Goal: Task Accomplishment & Management: Complete application form

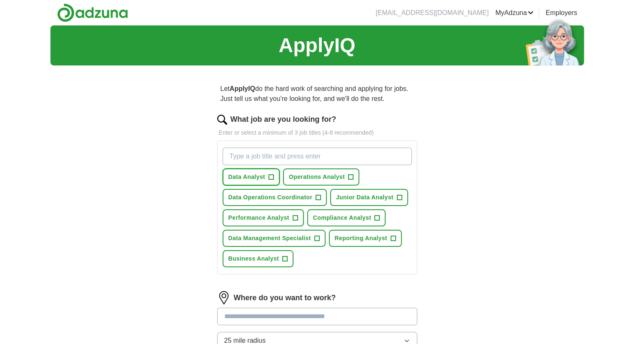
click at [269, 175] on span "+" at bounding box center [270, 177] width 5 height 7
click at [353, 173] on button "Operations Analyst +" at bounding box center [321, 176] width 76 height 17
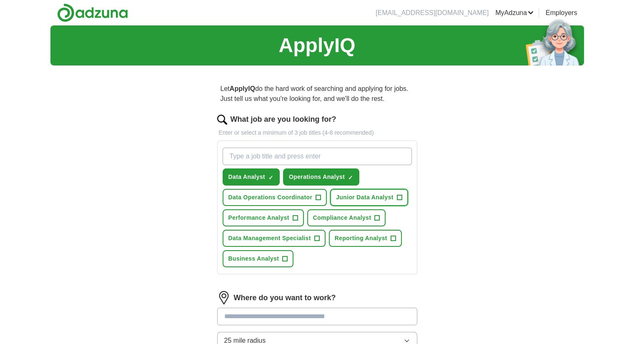
click at [399, 195] on span "+" at bounding box center [399, 197] width 5 height 7
click at [320, 195] on span "+" at bounding box center [318, 197] width 5 height 7
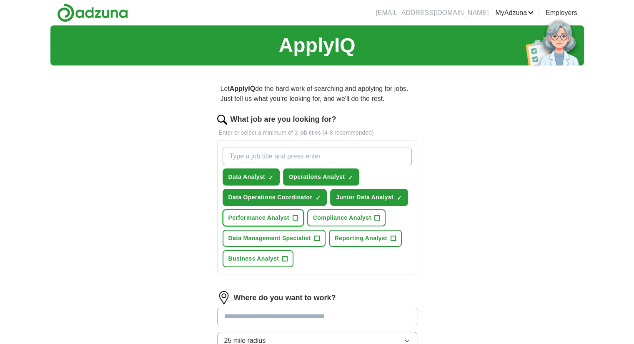
click at [294, 218] on span "+" at bounding box center [294, 218] width 5 height 7
click at [377, 217] on span "+" at bounding box center [376, 218] width 5 height 7
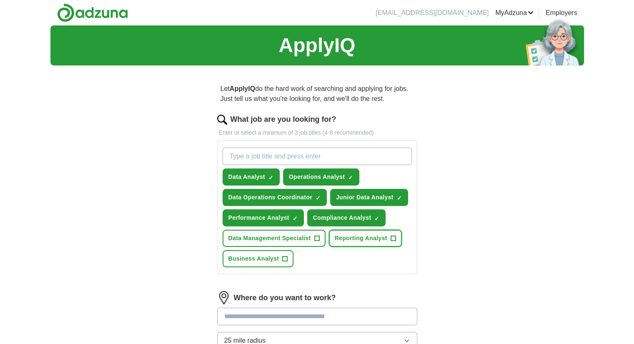
click at [392, 238] on span "+" at bounding box center [392, 238] width 5 height 7
click at [316, 236] on span "+" at bounding box center [316, 238] width 5 height 7
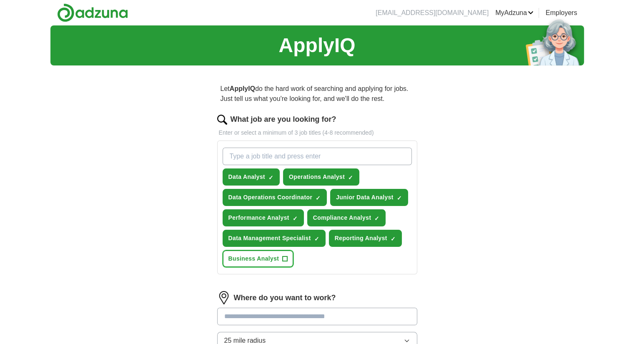
click at [283, 258] on span "+" at bounding box center [284, 258] width 5 height 7
click at [311, 158] on input "What job are you looking for?" at bounding box center [316, 155] width 189 height 17
type input "Data Engineer"
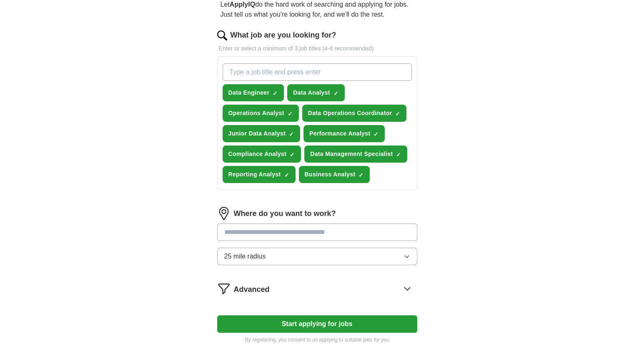
scroll to position [125, 0]
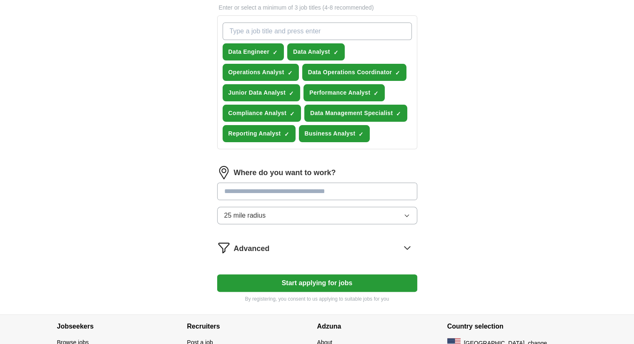
click at [387, 216] on button "25 mile radius" at bounding box center [317, 215] width 200 height 17
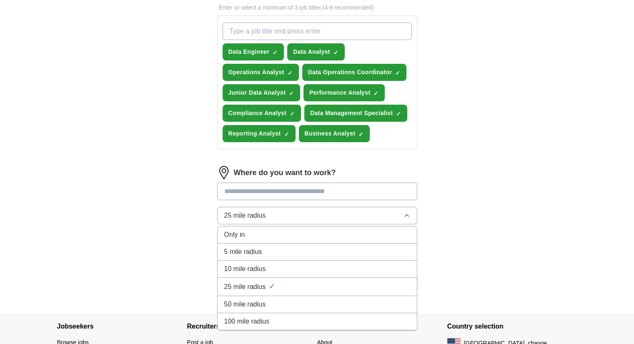
click at [274, 232] on div "Only in" at bounding box center [317, 235] width 186 height 10
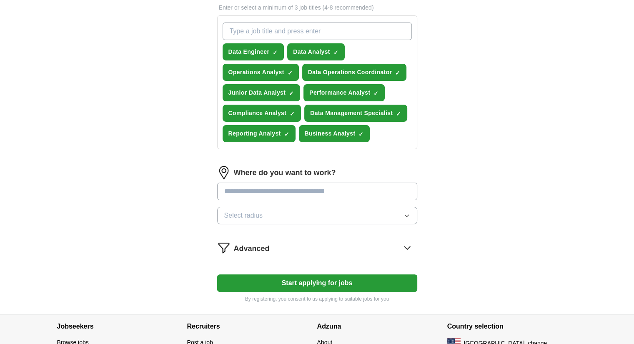
click at [314, 190] on input at bounding box center [317, 190] width 200 height 17
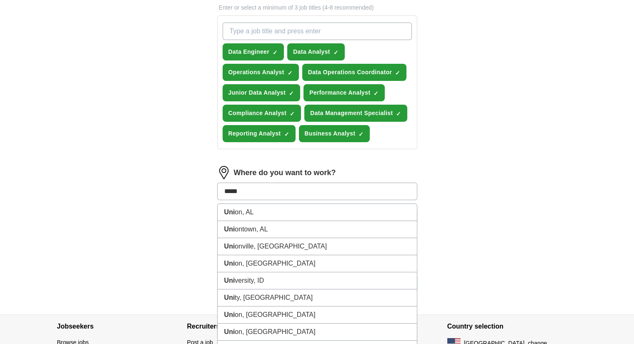
type input "******"
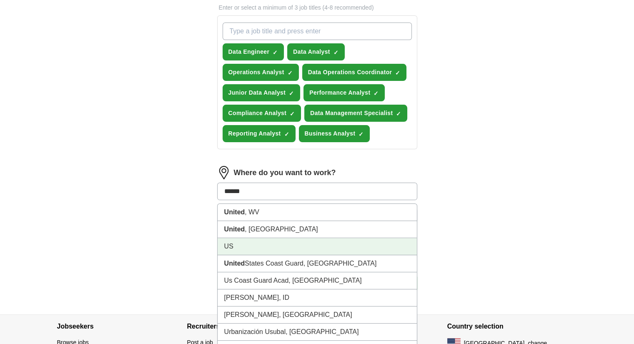
click at [290, 245] on li "US" at bounding box center [316, 246] width 199 height 17
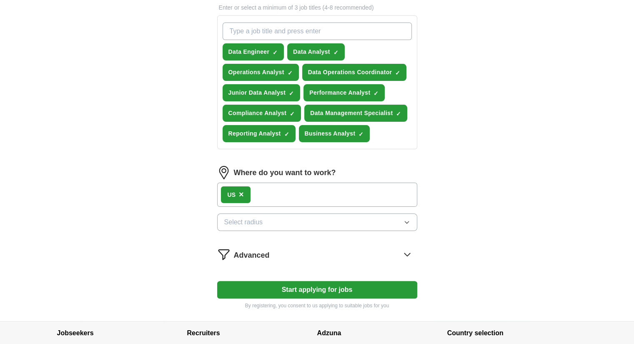
click at [461, 206] on div "ApplyIQ Let ApplyIQ do the hard work of searching and applying for jobs. Just t…" at bounding box center [316, 110] width 533 height 420
click at [314, 194] on div "US ×" at bounding box center [317, 194] width 200 height 24
click at [363, 219] on button "Select radius" at bounding box center [317, 221] width 200 height 17
click at [537, 230] on div "ApplyIQ Let ApplyIQ do the hard work of searching and applying for jobs. Just t…" at bounding box center [316, 110] width 533 height 420
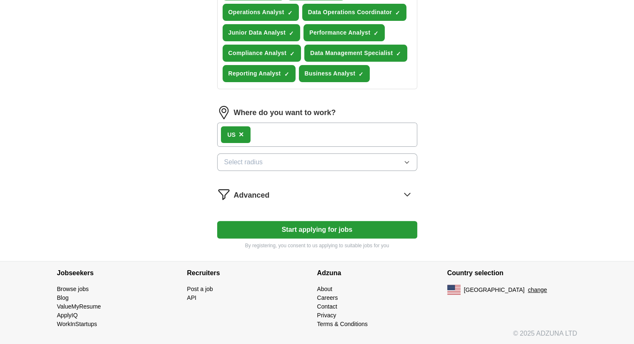
click at [368, 221] on button "Start applying for jobs" at bounding box center [317, 229] width 200 height 17
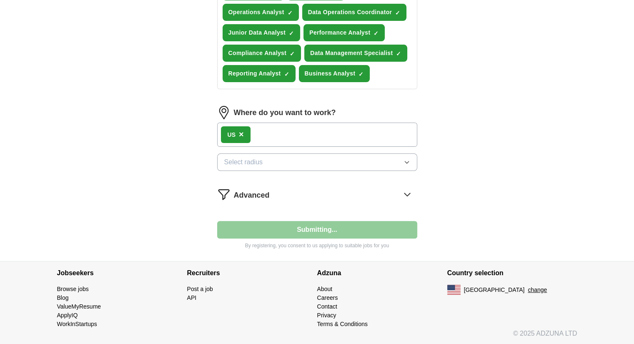
select select "**"
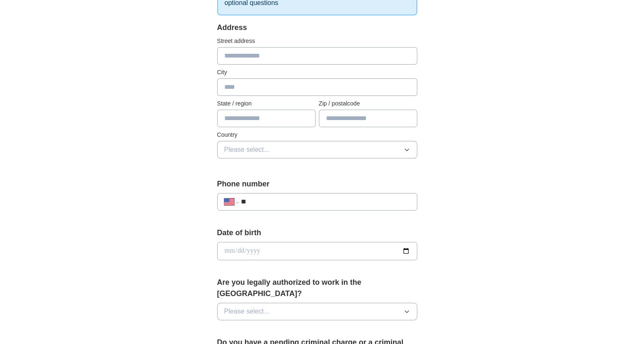
scroll to position [0, 0]
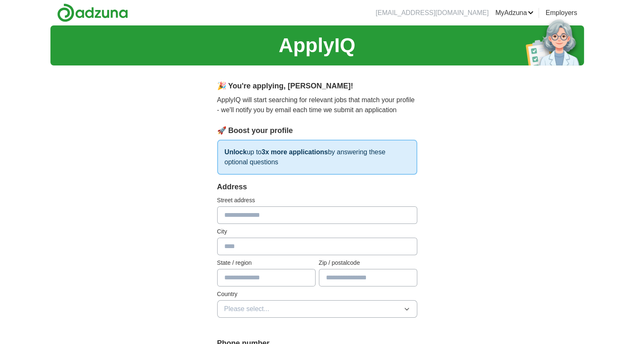
click at [310, 219] on input "text" at bounding box center [317, 214] width 200 height 17
type input "**********"
type input "*****"
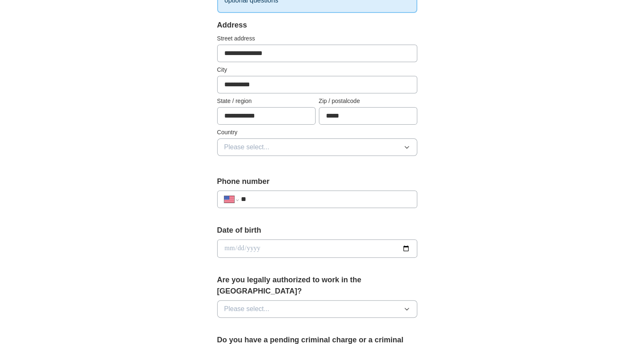
scroll to position [167, 0]
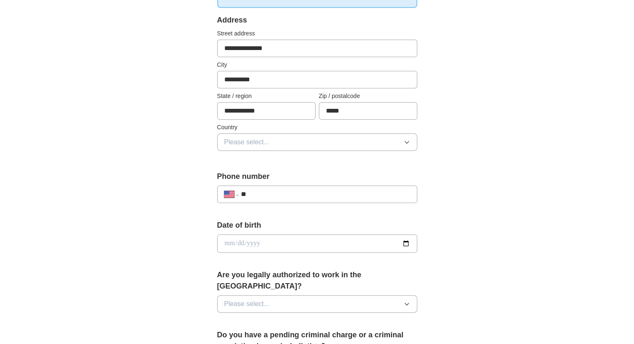
click at [373, 136] on button "Please select..." at bounding box center [317, 141] width 200 height 17
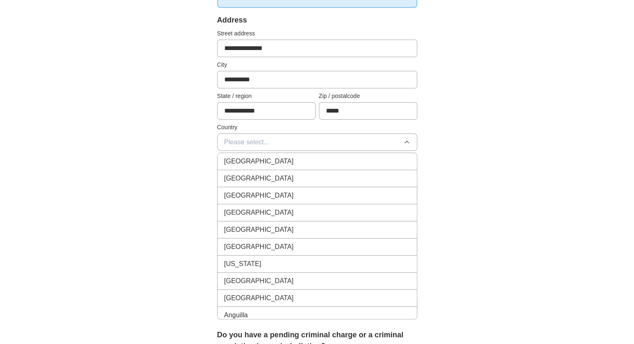
click at [342, 174] on div "[GEOGRAPHIC_DATA]" at bounding box center [317, 178] width 186 height 10
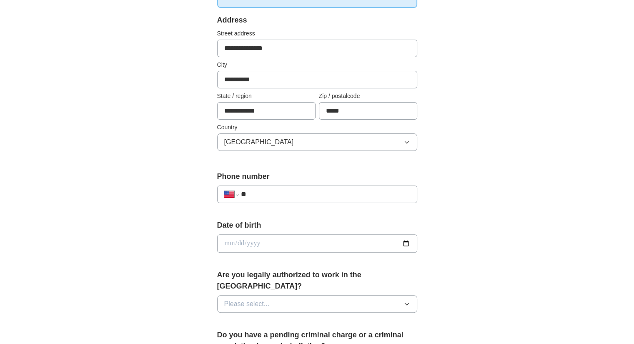
click at [466, 156] on div "**********" at bounding box center [316, 238] width 533 height 759
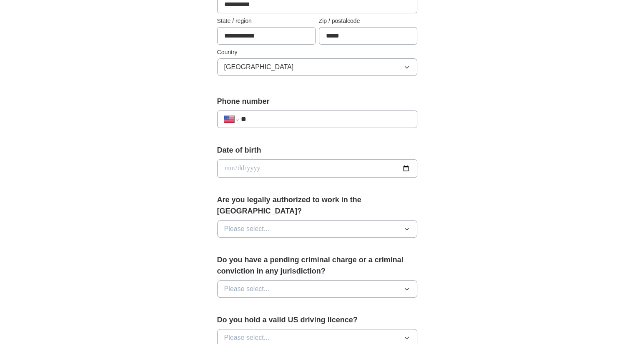
scroll to position [250, 0]
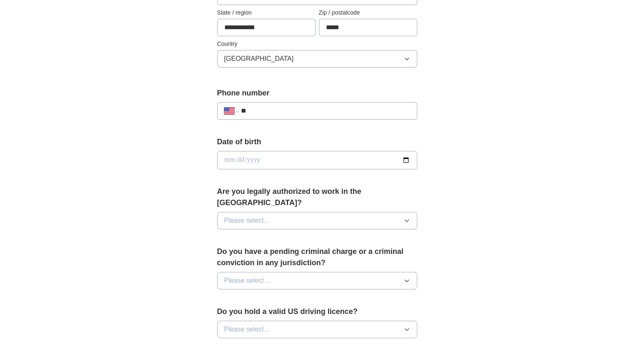
click at [364, 108] on input "**" at bounding box center [324, 111] width 169 height 10
type input "**********"
click at [407, 162] on input "date" at bounding box center [317, 160] width 200 height 18
type input "**********"
click at [382, 212] on button "Please select..." at bounding box center [317, 220] width 200 height 17
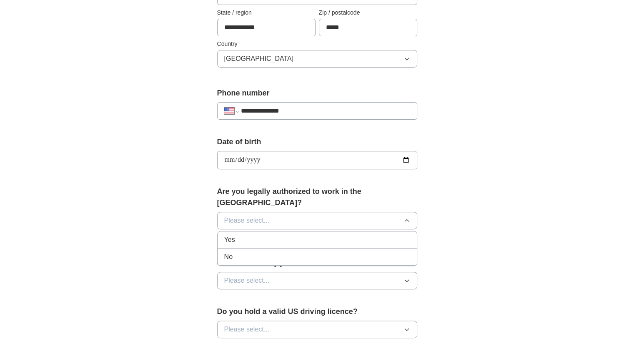
click at [367, 235] on div "Yes" at bounding box center [317, 240] width 186 height 10
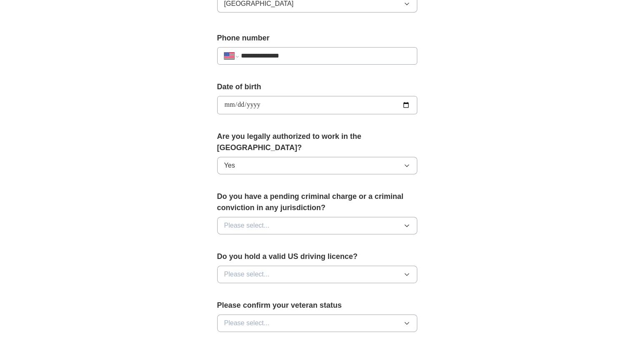
scroll to position [333, 0]
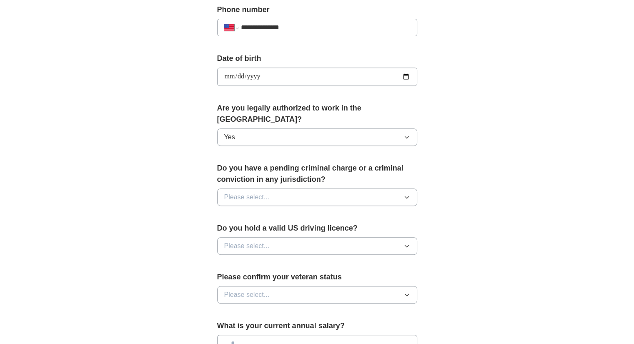
click at [384, 188] on button "Please select..." at bounding box center [317, 196] width 200 height 17
click at [382, 225] on li "No" at bounding box center [316, 233] width 199 height 17
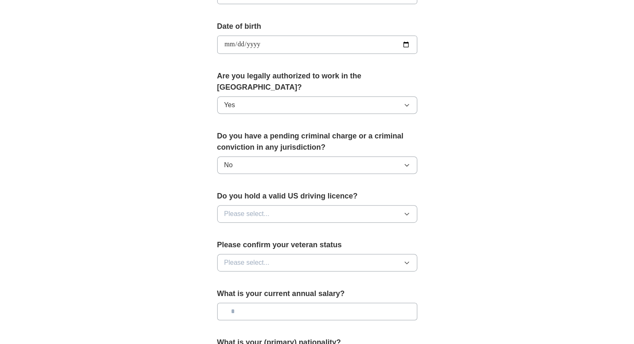
scroll to position [417, 0]
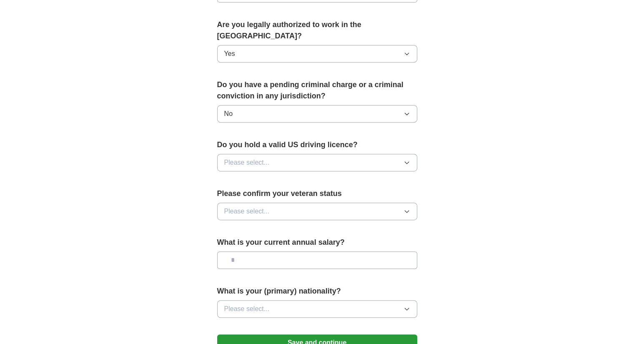
click at [382, 154] on button "Please select..." at bounding box center [317, 162] width 200 height 17
click at [382, 190] on li "No" at bounding box center [316, 198] width 199 height 17
click at [384, 202] on button "Please select..." at bounding box center [317, 210] width 200 height 17
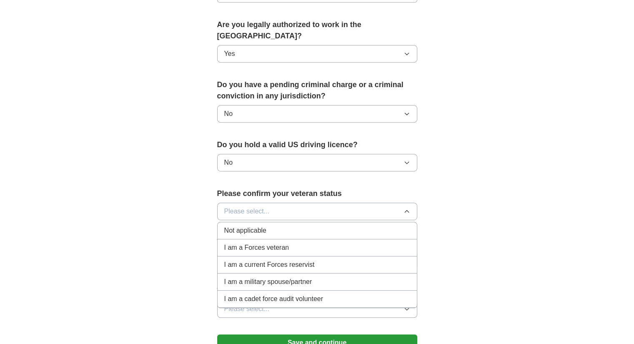
click at [338, 222] on li "Not applicable" at bounding box center [316, 230] width 199 height 17
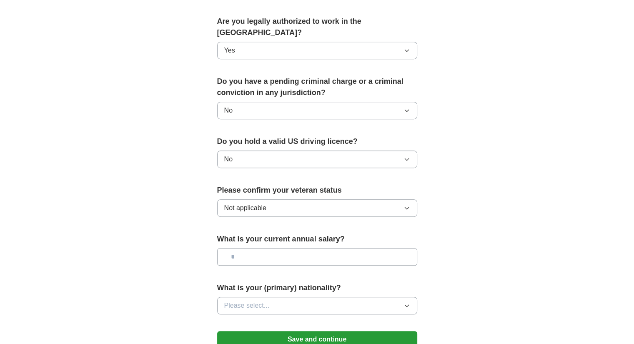
scroll to position [458, 0]
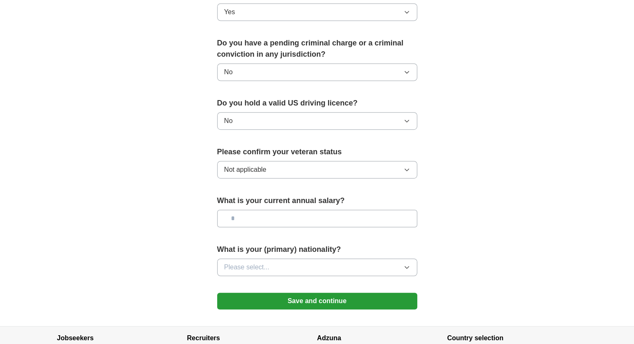
click at [367, 258] on button "Please select..." at bounding box center [317, 266] width 200 height 17
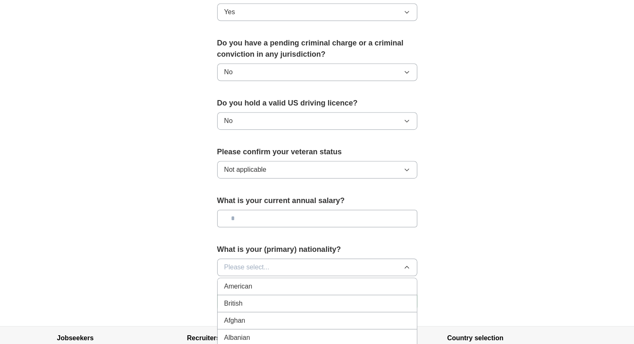
click at [272, 258] on button "Please select..." at bounding box center [317, 266] width 200 height 17
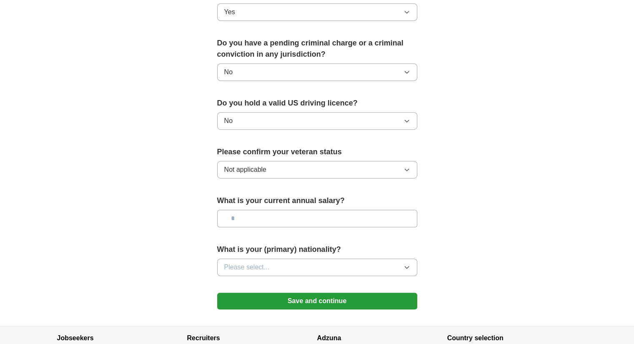
click at [272, 258] on button "Please select..." at bounding box center [317, 266] width 200 height 17
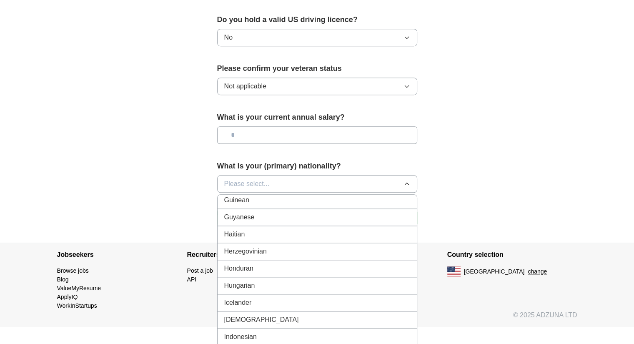
scroll to position [1333, 0]
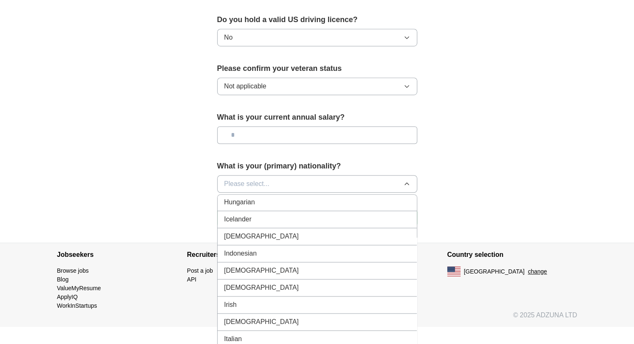
click at [267, 231] on div "[DEMOGRAPHIC_DATA]" at bounding box center [317, 236] width 186 height 10
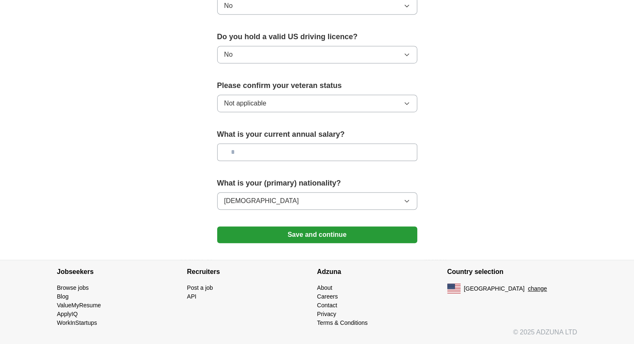
scroll to position [511, 0]
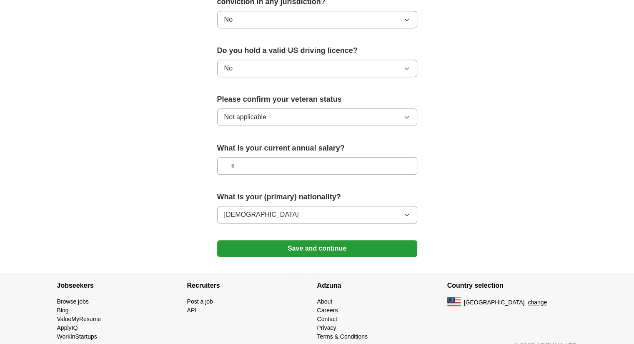
click at [350, 240] on button "Save and continue" at bounding box center [317, 248] width 200 height 17
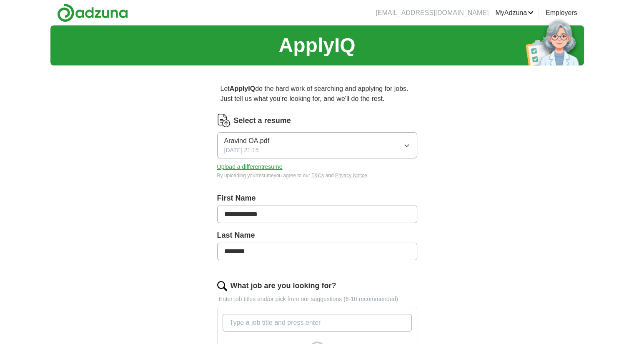
click at [272, 166] on button "Upload a different resume" at bounding box center [249, 166] width 65 height 9
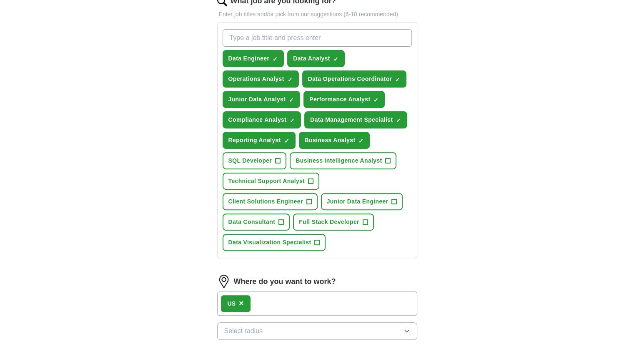
scroll to position [292, 0]
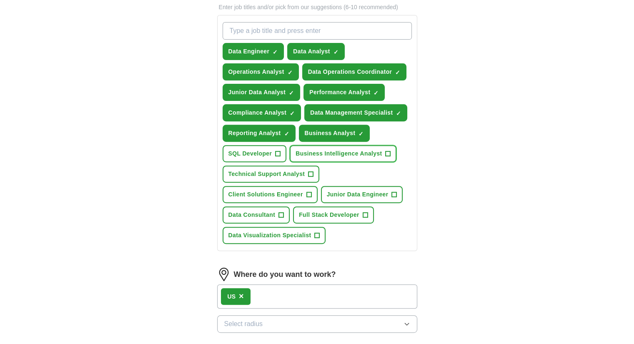
click at [392, 153] on button "Business Intelligence Analyst +" at bounding box center [343, 153] width 107 height 17
click at [377, 188] on button "Junior Data Engineer +" at bounding box center [362, 194] width 82 height 17
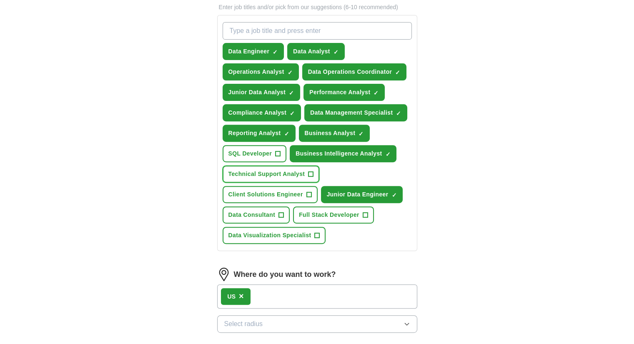
click at [304, 171] on span "Technical Support Analyst" at bounding box center [266, 174] width 77 height 9
click at [296, 229] on button "Data Visualization Specialist +" at bounding box center [273, 235] width 103 height 17
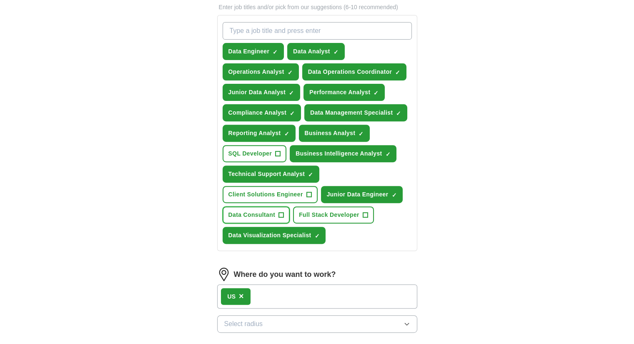
click at [268, 212] on span "Data Consultant" at bounding box center [251, 214] width 47 height 9
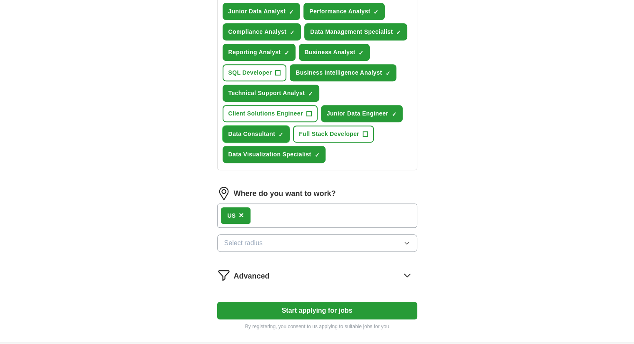
scroll to position [375, 0]
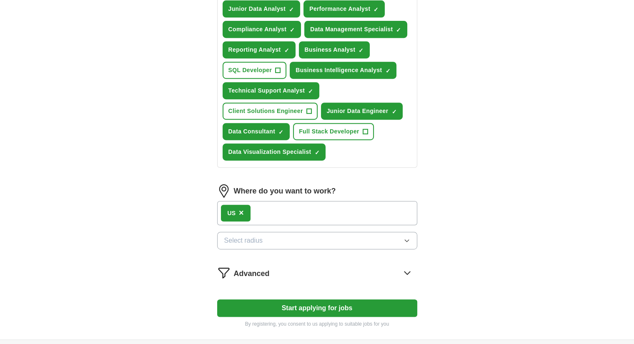
click at [375, 240] on button "Select radius" at bounding box center [317, 240] width 200 height 17
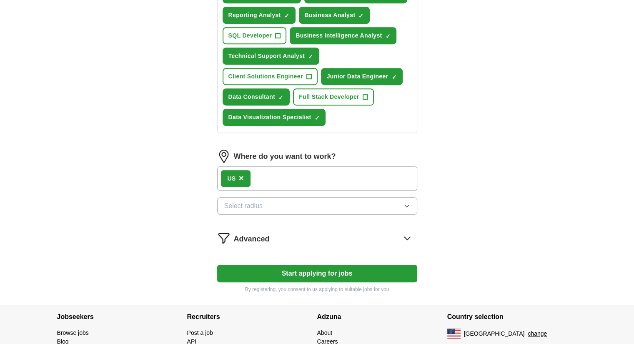
scroll to position [417, 0]
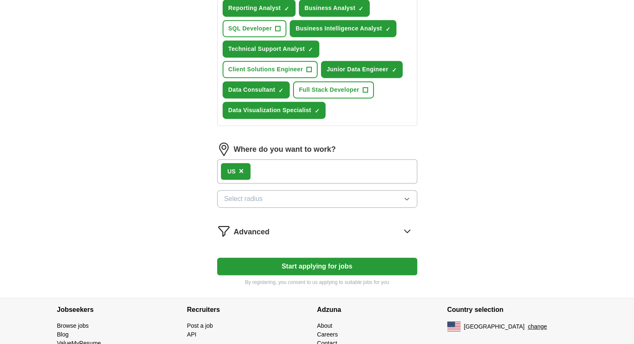
click at [409, 225] on icon at bounding box center [406, 230] width 13 height 13
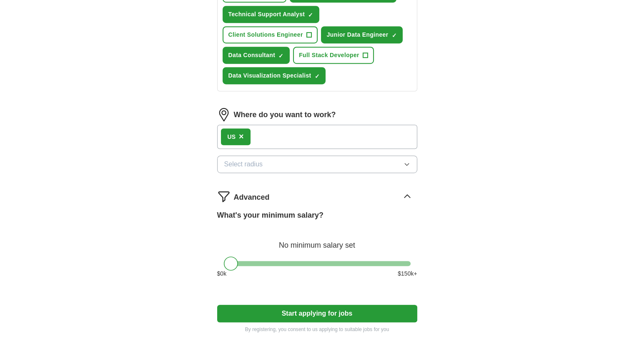
scroll to position [534, 0]
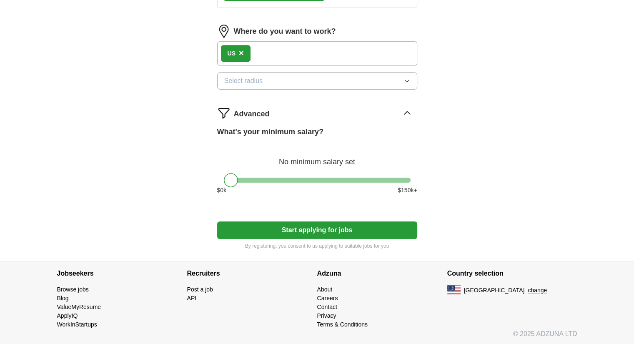
click at [346, 227] on button "Start applying for jobs" at bounding box center [317, 229] width 200 height 17
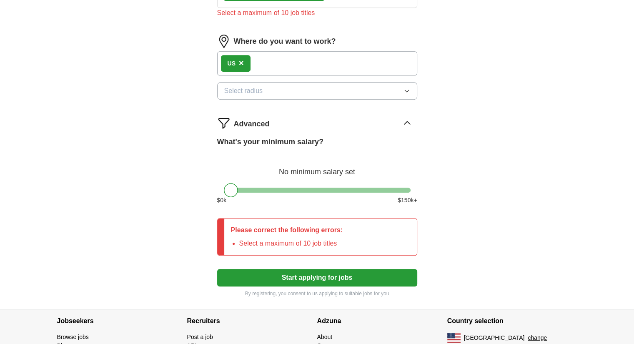
click at [405, 122] on icon at bounding box center [406, 122] width 13 height 13
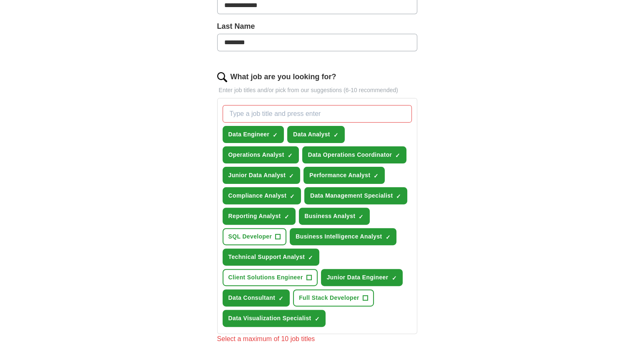
scroll to position [250, 0]
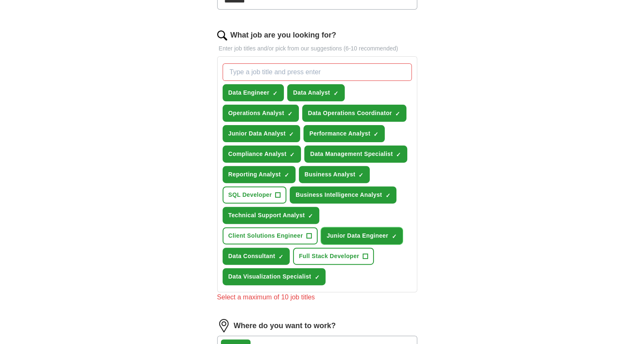
click at [0, 0] on span "×" at bounding box center [0, 0] width 0 height 0
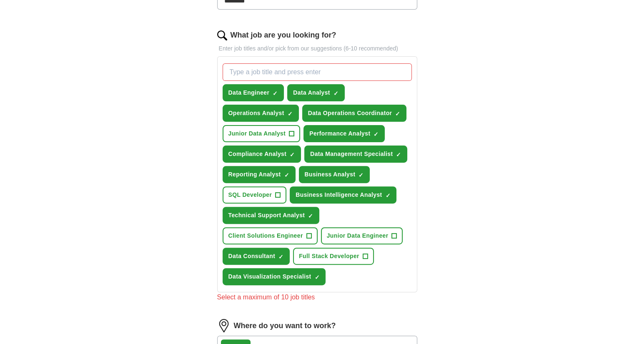
click at [462, 181] on div "**********" at bounding box center [316, 143] width 533 height 736
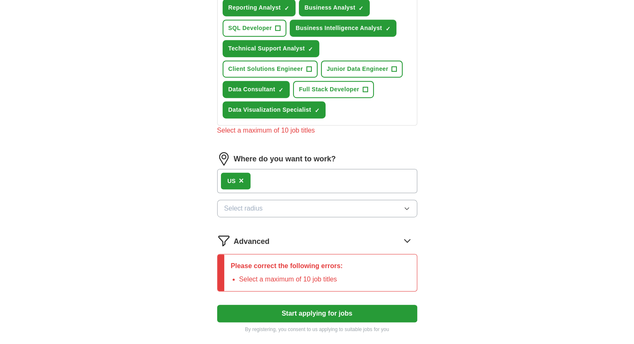
scroll to position [500, 0]
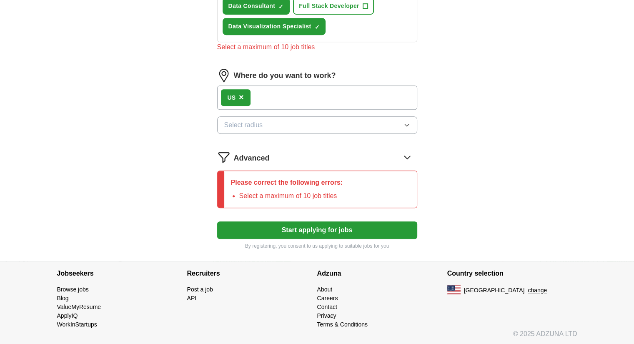
click at [385, 231] on button "Start applying for jobs" at bounding box center [317, 229] width 200 height 17
click at [387, 224] on button "Start applying for jobs" at bounding box center [317, 229] width 200 height 17
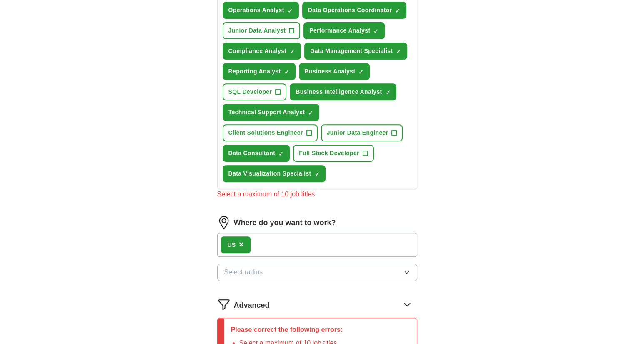
scroll to position [292, 0]
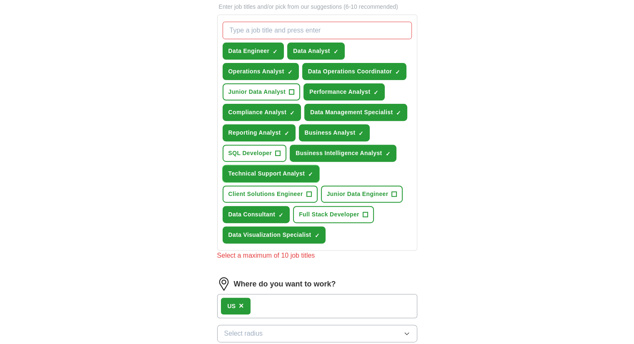
click at [0, 0] on span "×" at bounding box center [0, 0] width 0 height 0
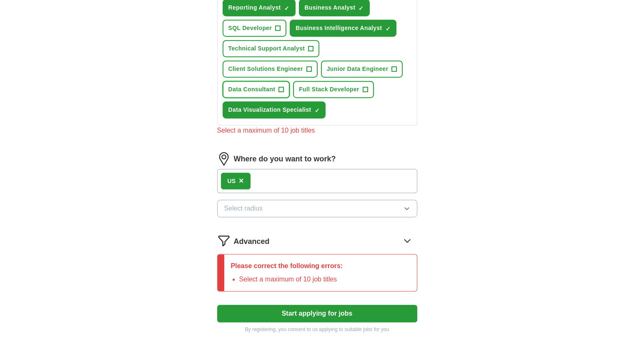
scroll to position [500, 0]
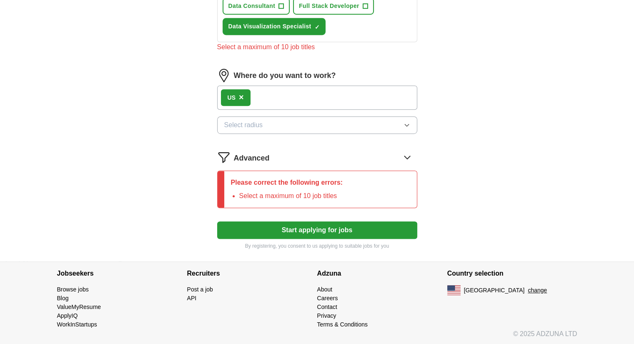
click at [345, 228] on button "Start applying for jobs" at bounding box center [317, 229] width 200 height 17
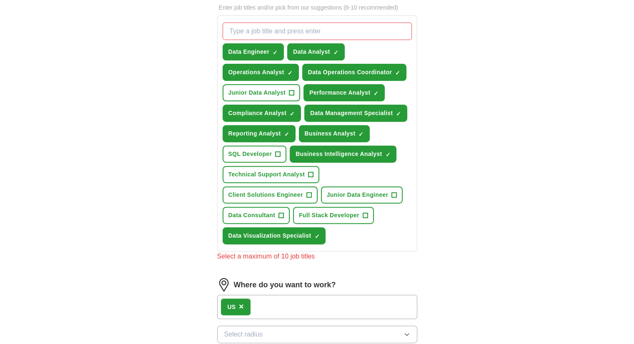
scroll to position [250, 0]
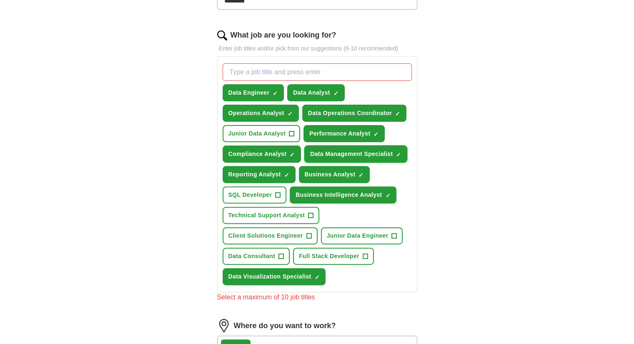
click at [396, 152] on span "✓ ×" at bounding box center [398, 154] width 5 height 5
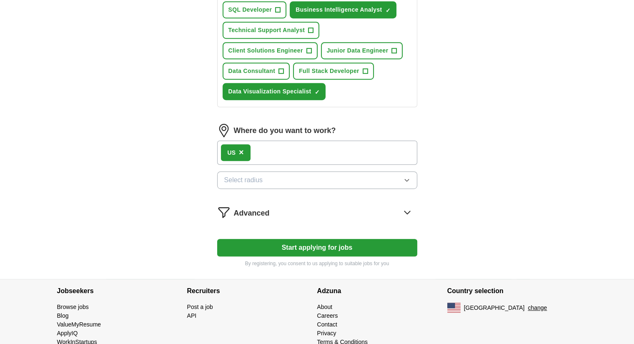
scroll to position [453, 0]
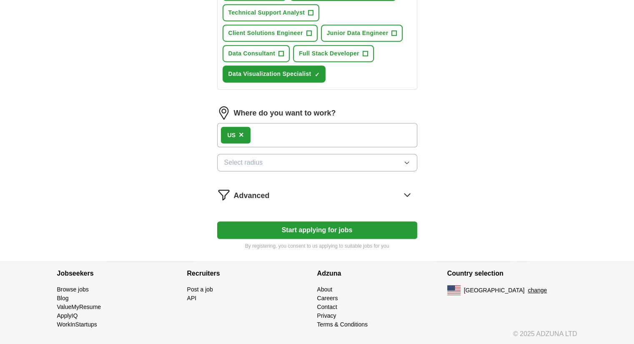
click at [381, 225] on button "Start applying for jobs" at bounding box center [317, 229] width 200 height 17
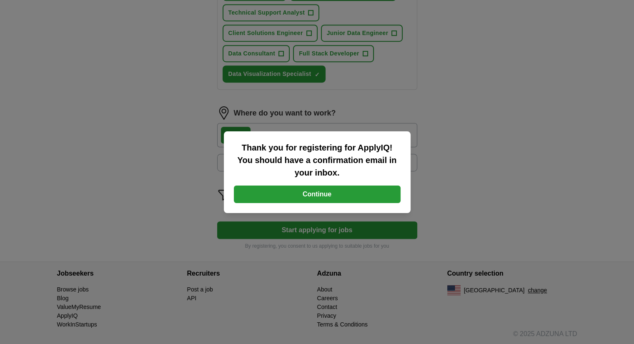
click at [364, 191] on button "Continue" at bounding box center [317, 193] width 167 height 17
